Goal: Obtain resource: Download file/media

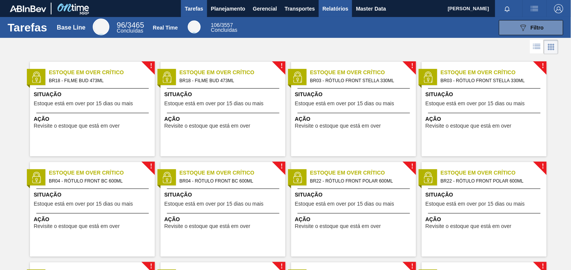
click at [343, 8] on span "Relatórios" at bounding box center [335, 8] width 26 height 9
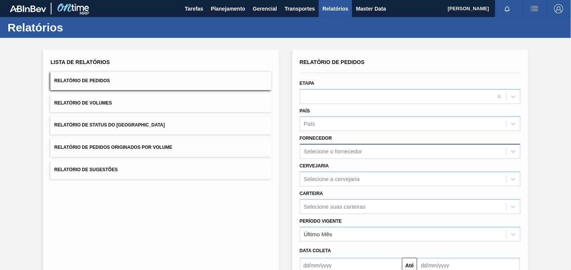
click at [332, 152] on div "Selecione o fornecedor" at bounding box center [410, 151] width 221 height 15
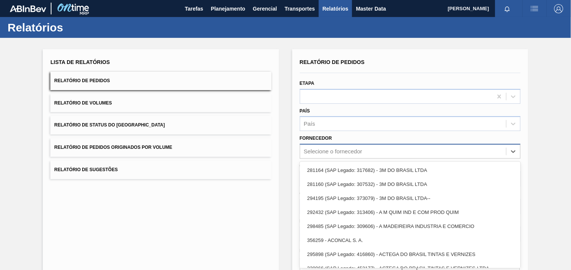
scroll to position [8, 0]
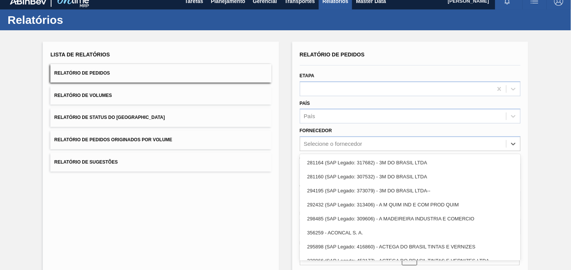
paste input "279725"
type input "279725"
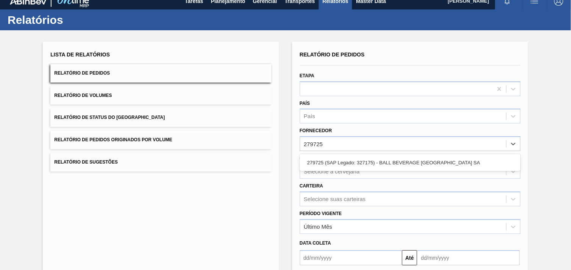
click at [357, 156] on div "279725 (SAP Legado: 327175) - BALL BEVERAGE [GEOGRAPHIC_DATA] SA" at bounding box center [410, 163] width 221 height 14
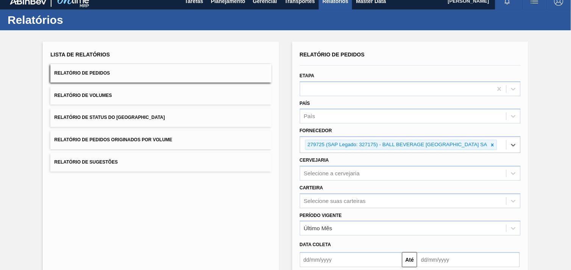
click at [345, 164] on div "Cervejaria Selecione a cervejaria" at bounding box center [410, 168] width 221 height 26
click at [347, 171] on div "Selecione a cervejaria" at bounding box center [410, 173] width 221 height 15
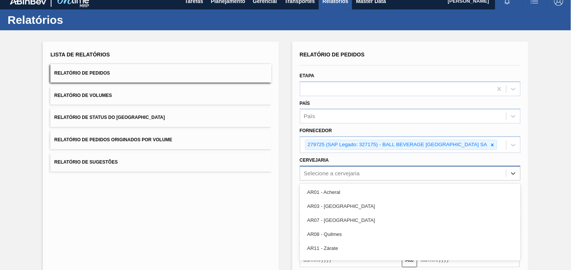
scroll to position [36, 0]
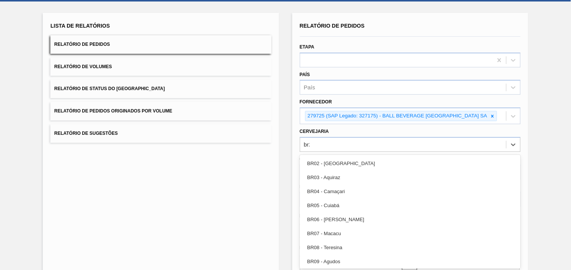
type input "br22"
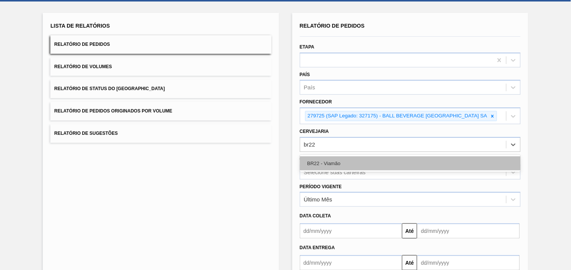
click at [344, 160] on div "BR22 - Viamão" at bounding box center [410, 163] width 221 height 14
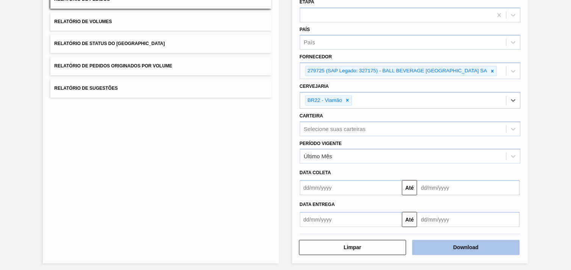
scroll to position [82, 0]
click at [497, 244] on button "Download" at bounding box center [465, 246] width 107 height 15
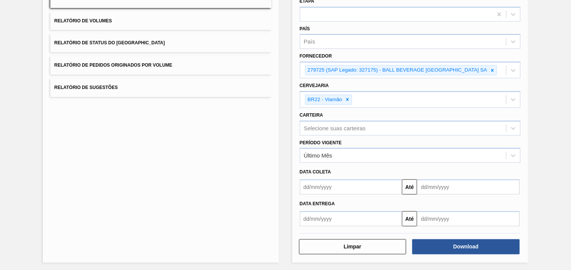
click at [289, 153] on div "Lista de Relatórios Relatório de Pedidos Relatório de Volumes Relatório de Stat…" at bounding box center [285, 114] width 571 height 316
